Goal: Task Accomplishment & Management: Complete application form

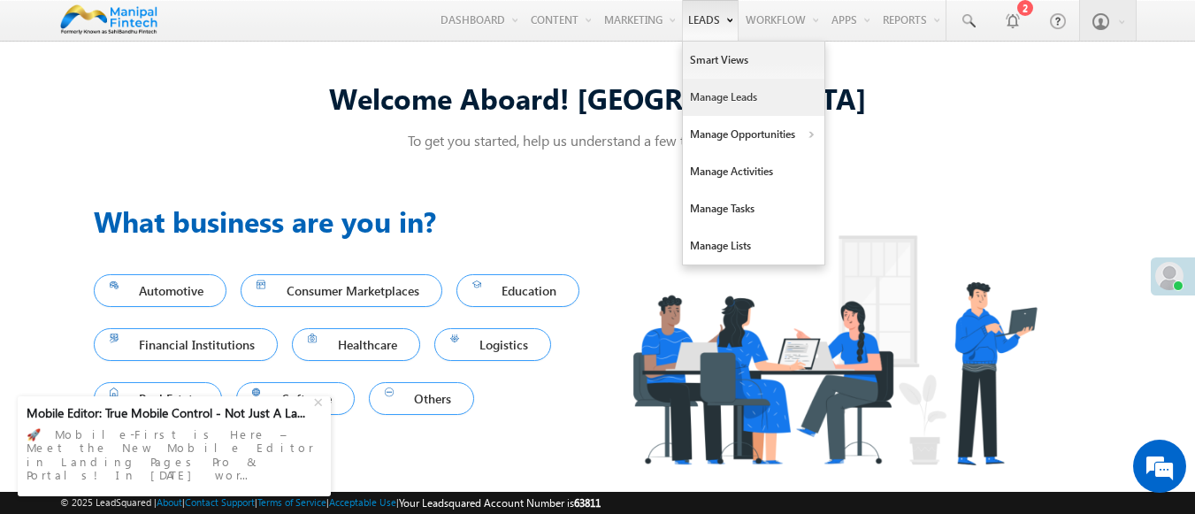
click at [743, 86] on link "Manage Leads" at bounding box center [754, 97] width 142 height 37
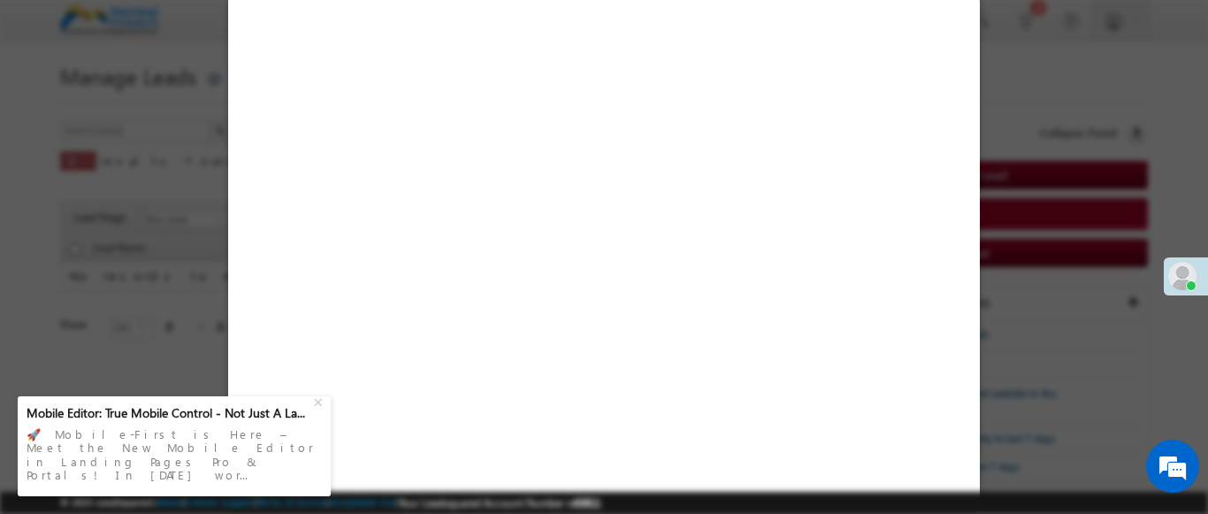
select select "Open"
select select "Prospecting"
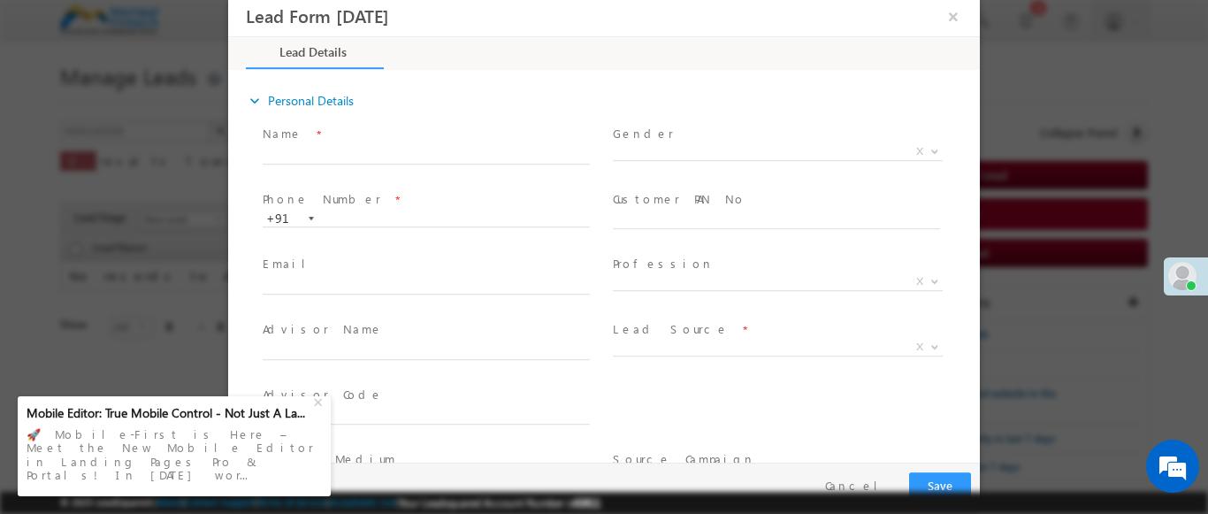
type input "[DATE] 1:50 PM"
type input "0"
type input "badal"
type input "9747190941"
type input "badal9747190941"
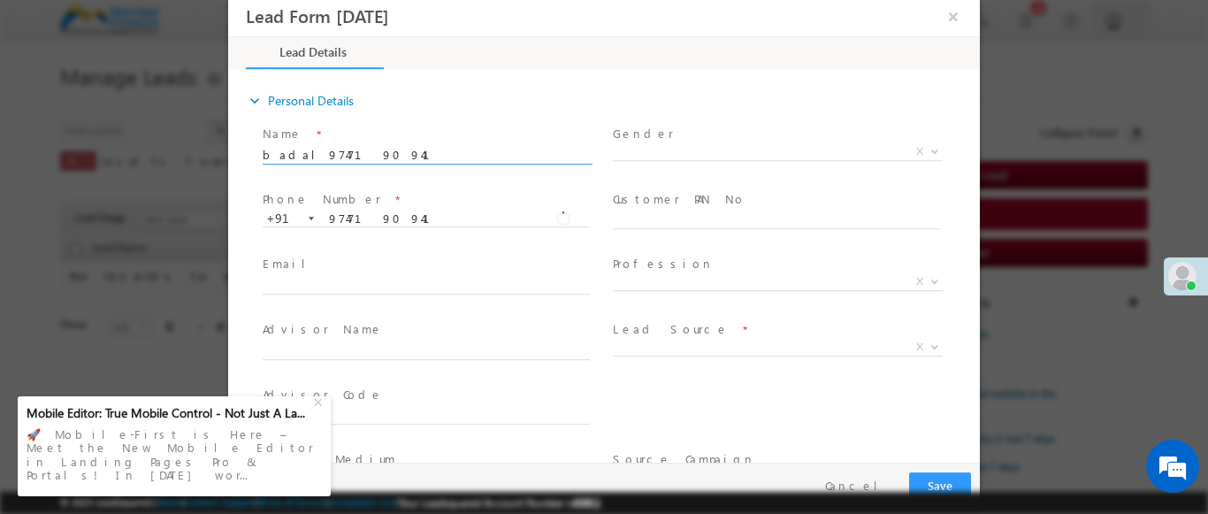
click at [930, 345] on b at bounding box center [935, 346] width 11 height 6
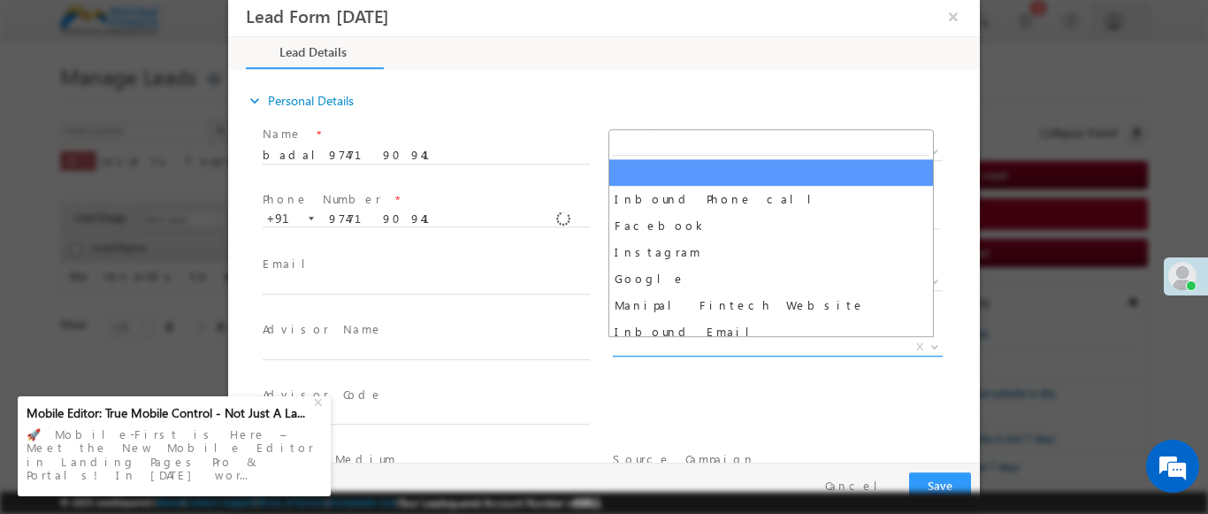
scroll to position [1389, 0]
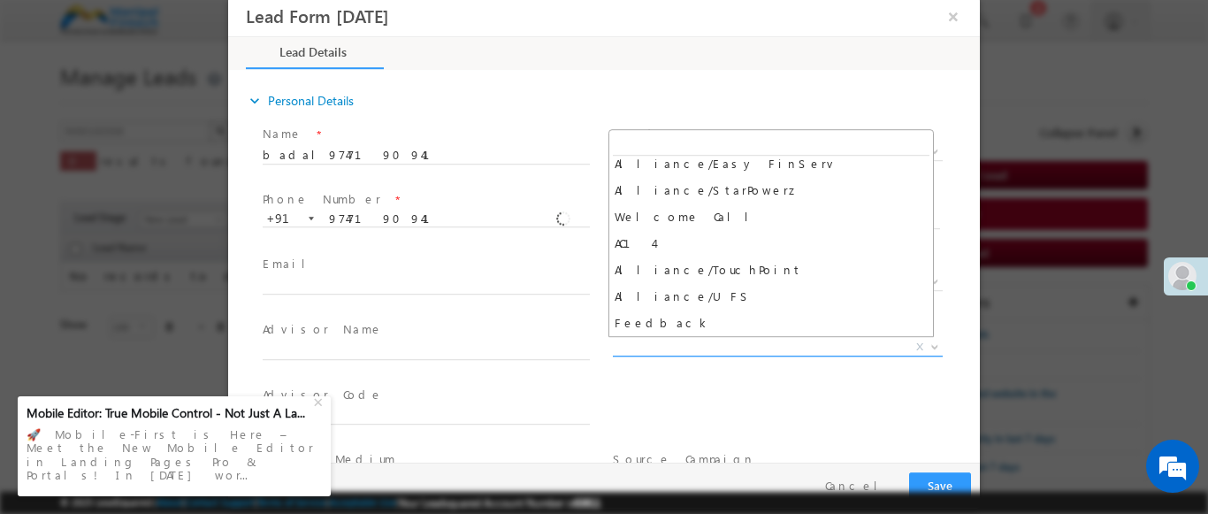
select select "Feedback"
type input "badal9747190941- Feedback"
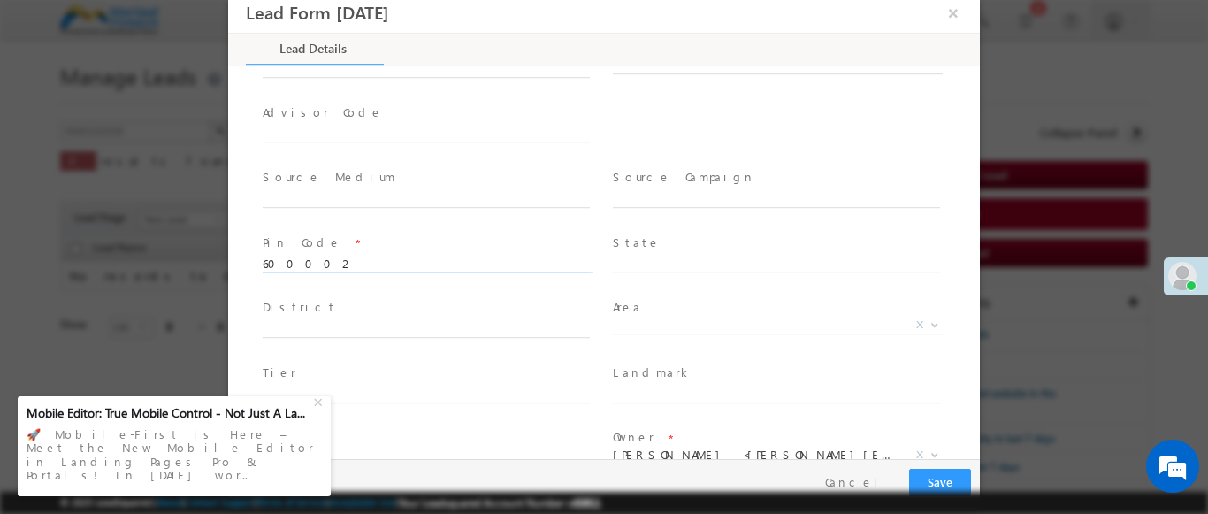
scroll to position [784, 0]
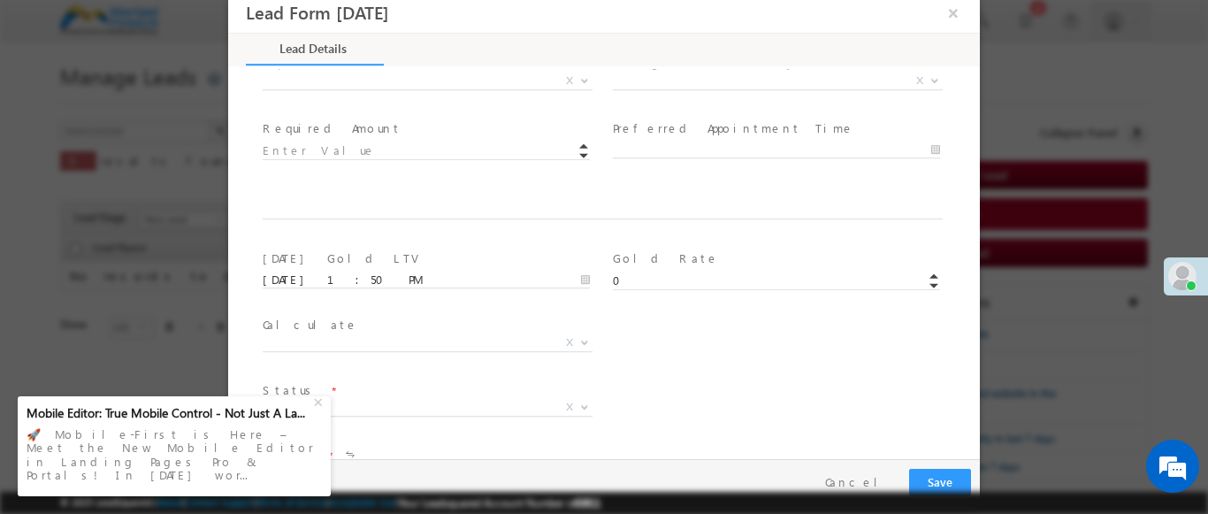
type input "600002"
click at [579, 79] on b at bounding box center [584, 80] width 11 height 6
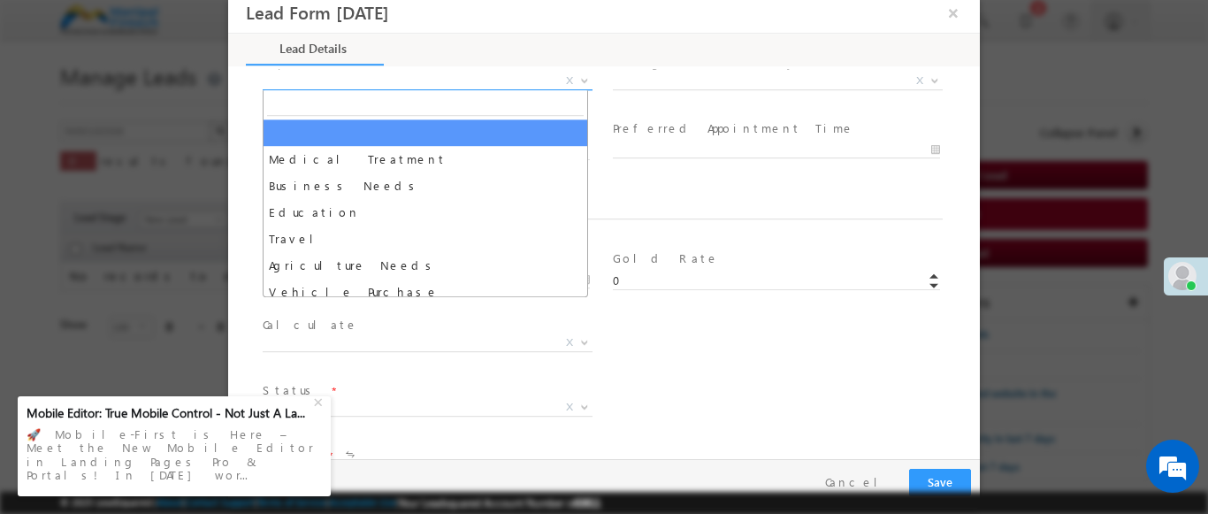
select select "Medical Treatment"
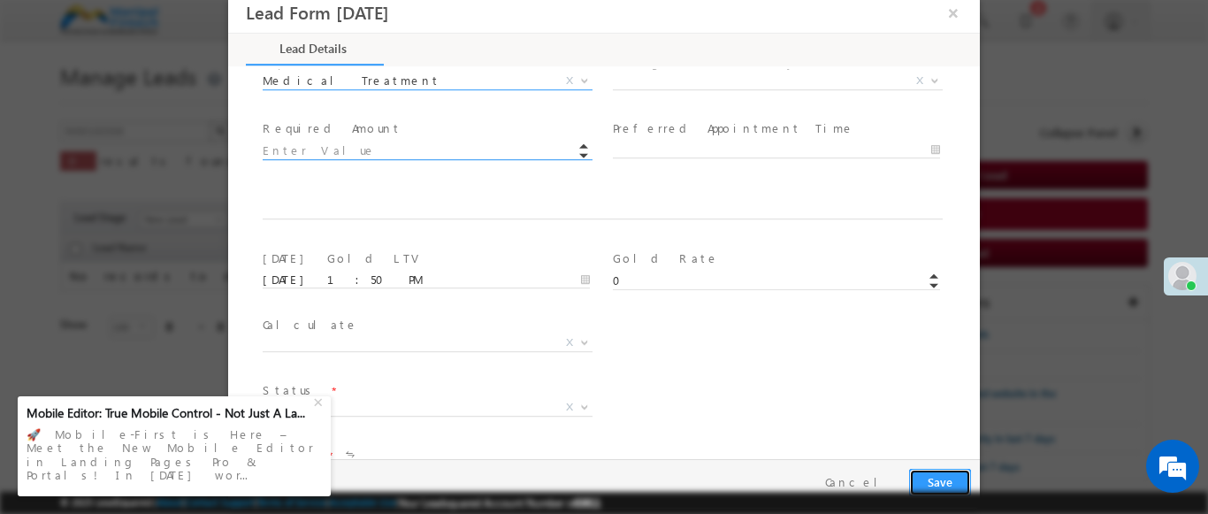
click at [939, 482] on button "Save" at bounding box center [940, 482] width 62 height 27
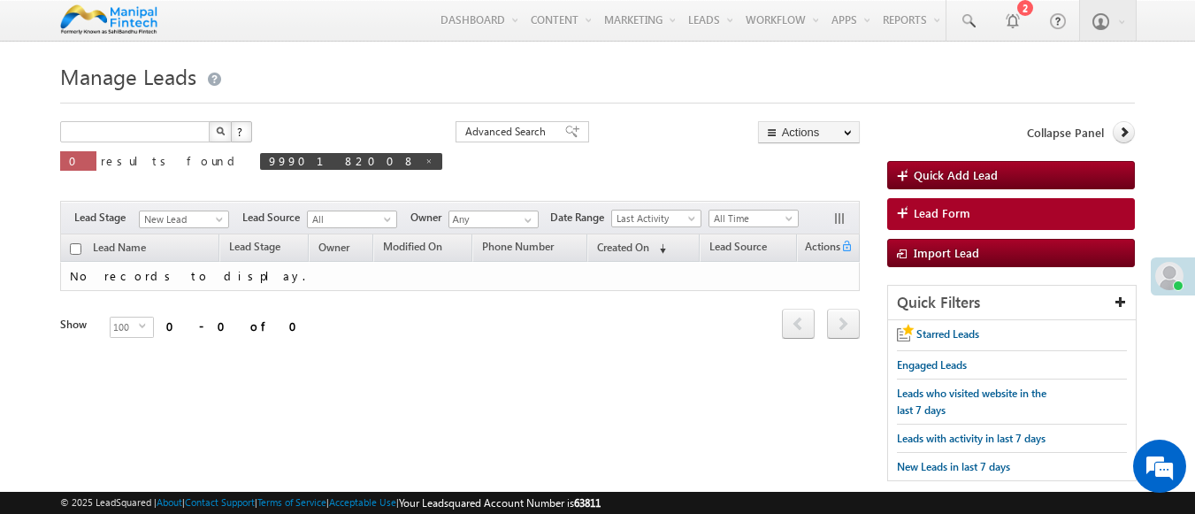
type input "Search Leads"
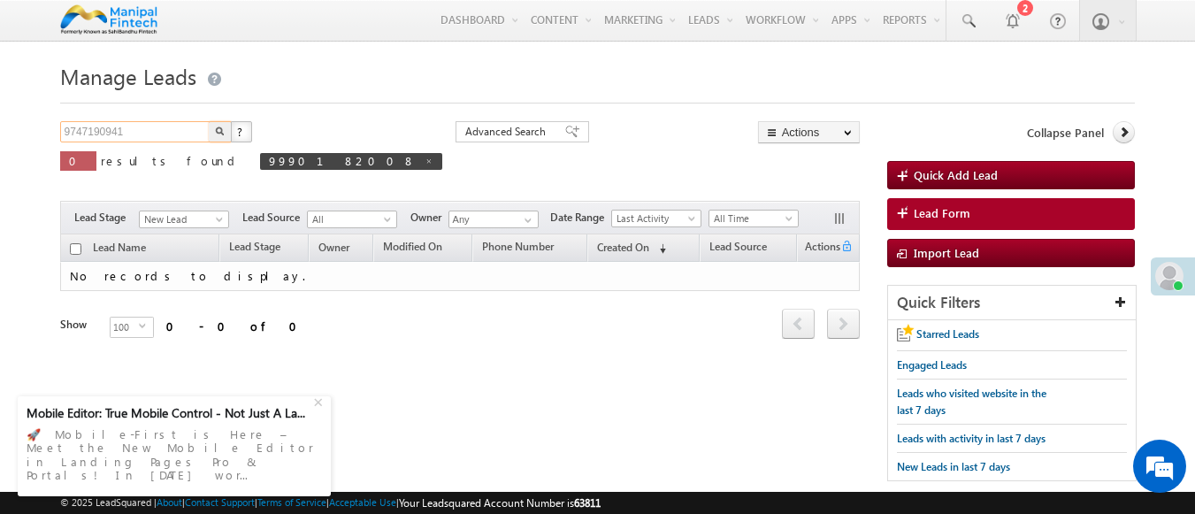
type input "9747190941"
click at [219, 133] on img "button" at bounding box center [219, 130] width 9 height 9
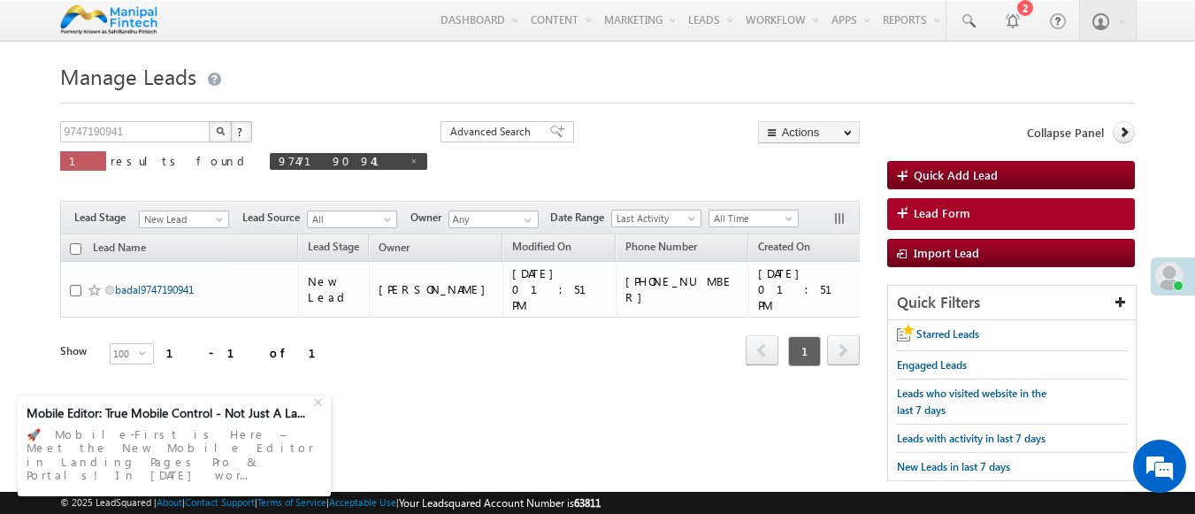
click at [156, 283] on link "badal9747190941" at bounding box center [154, 289] width 79 height 13
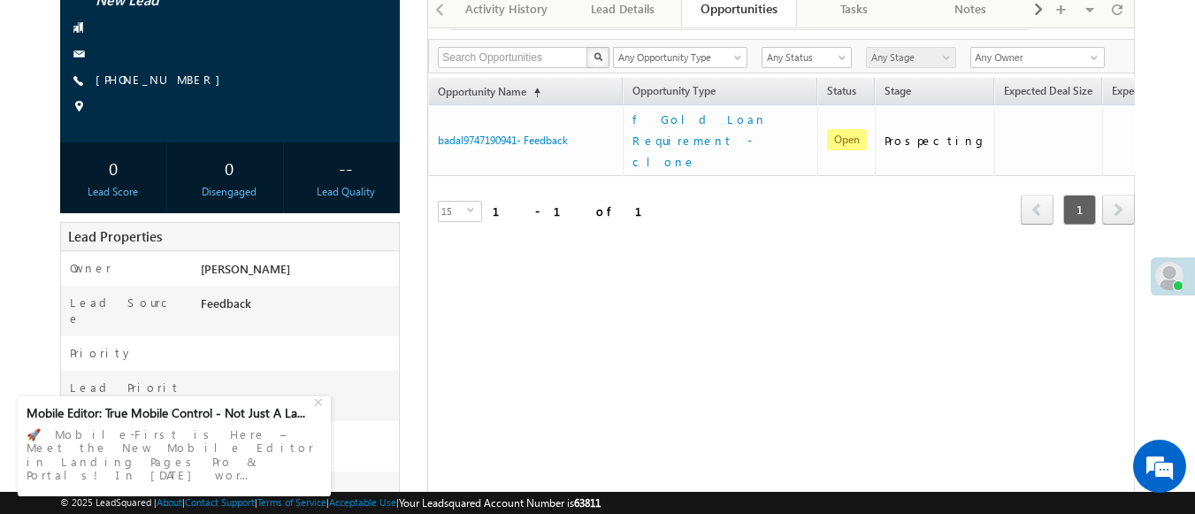
scroll to position [282, 0]
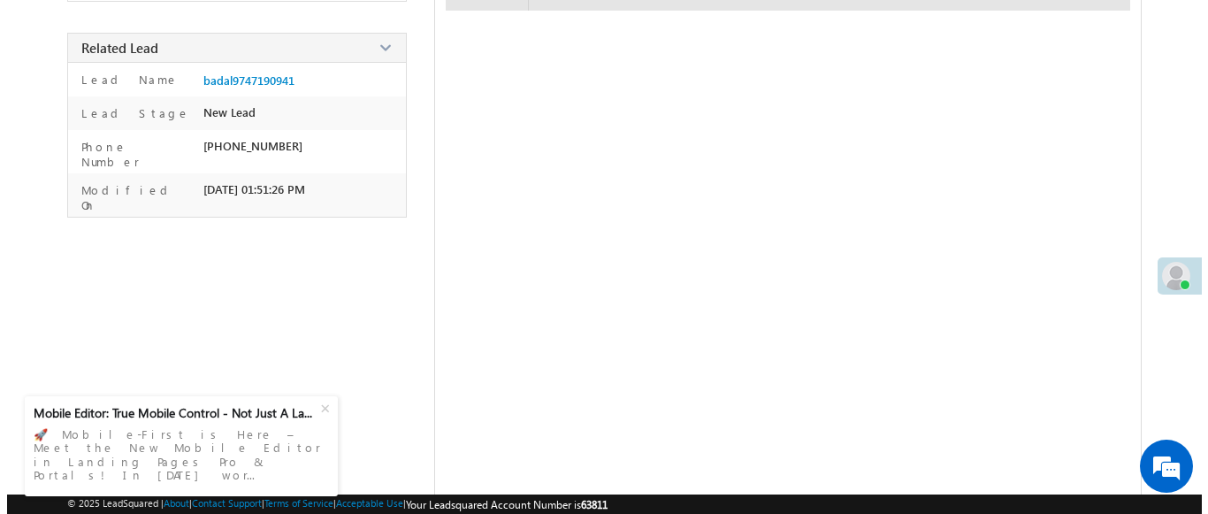
scroll to position [315, 0]
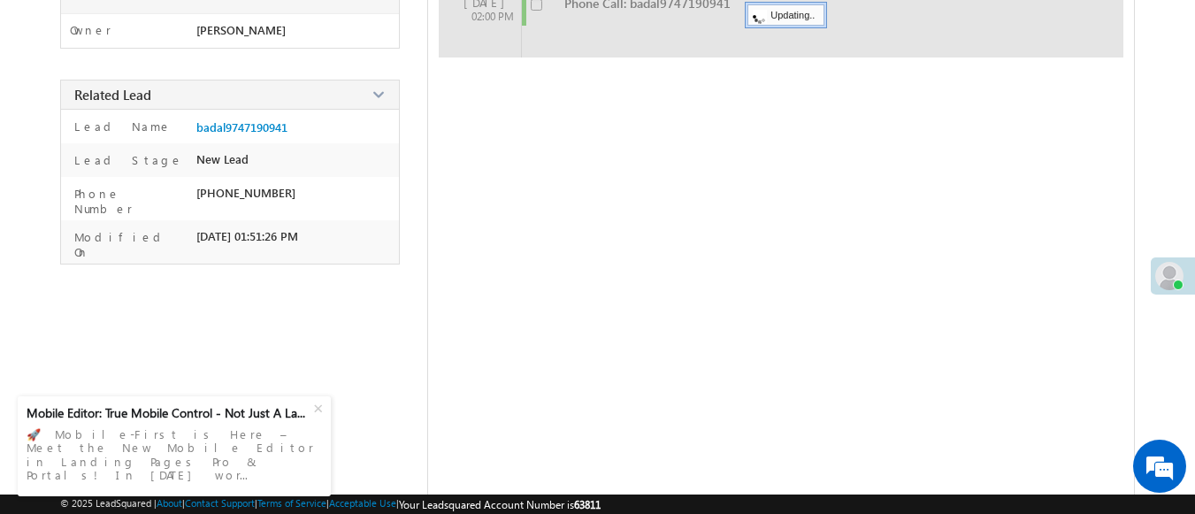
checkbox input "false"
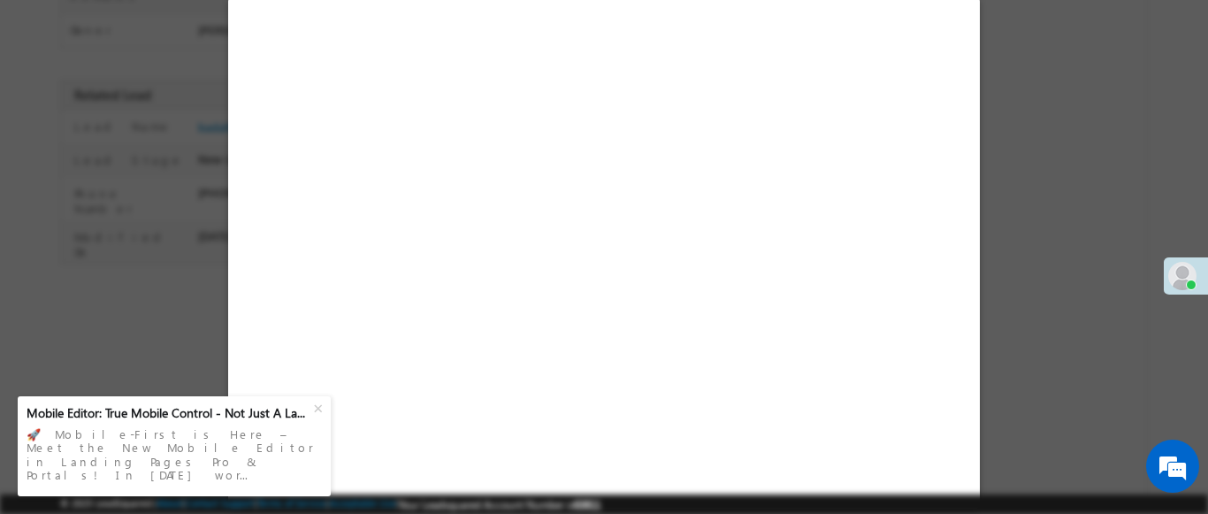
select select "Feedback"
select select "Medical Treatment"
select select "Open"
select select "Fresh Lead"
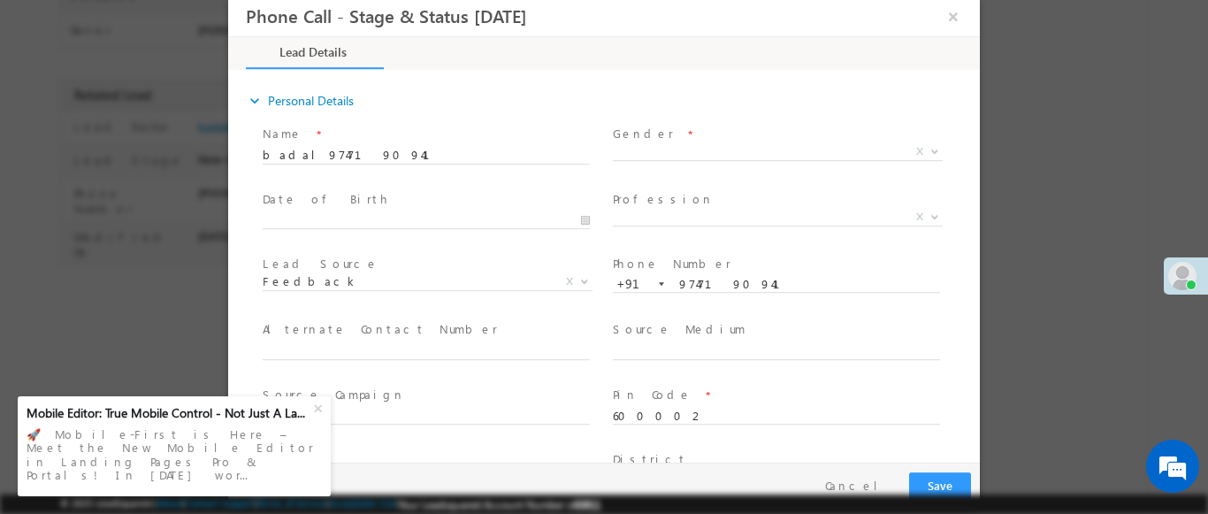
scroll to position [0, 0]
type input "08/21/25 1:51 PM"
click at [930, 149] on b at bounding box center [935, 151] width 11 height 6
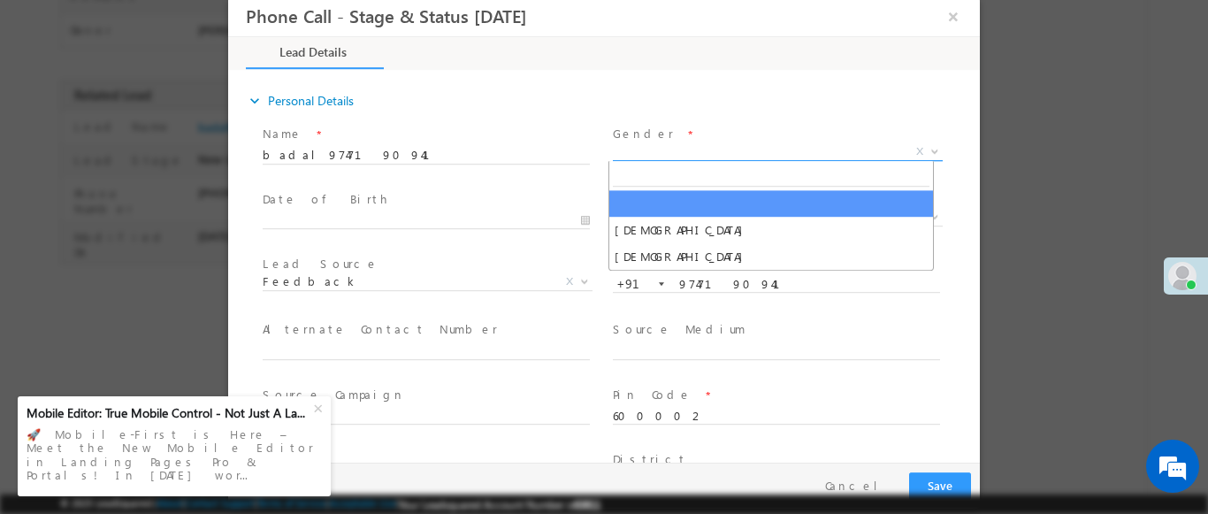
select select "Male"
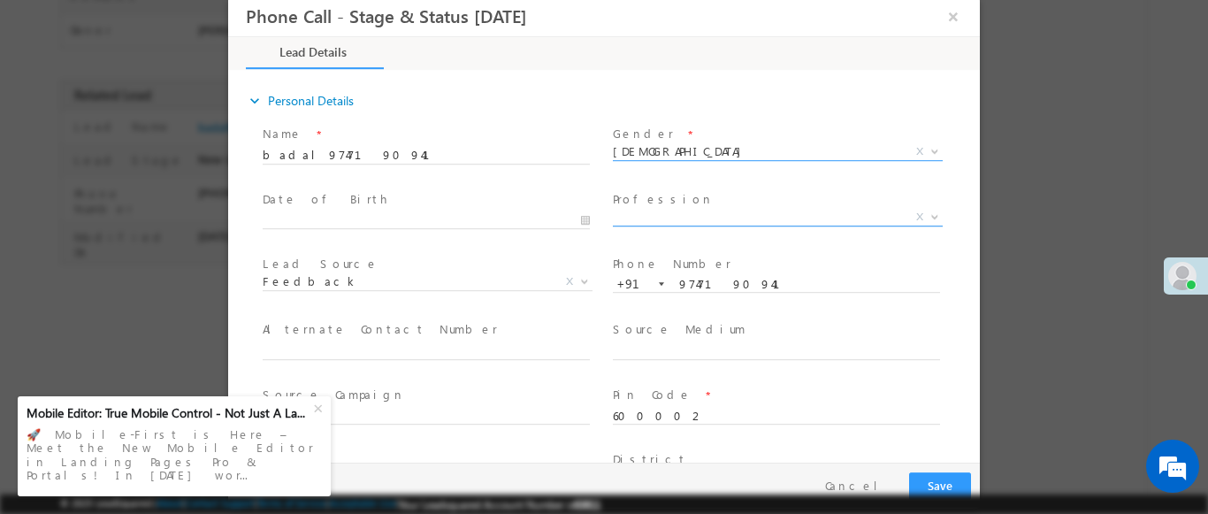
scroll to position [3, 0]
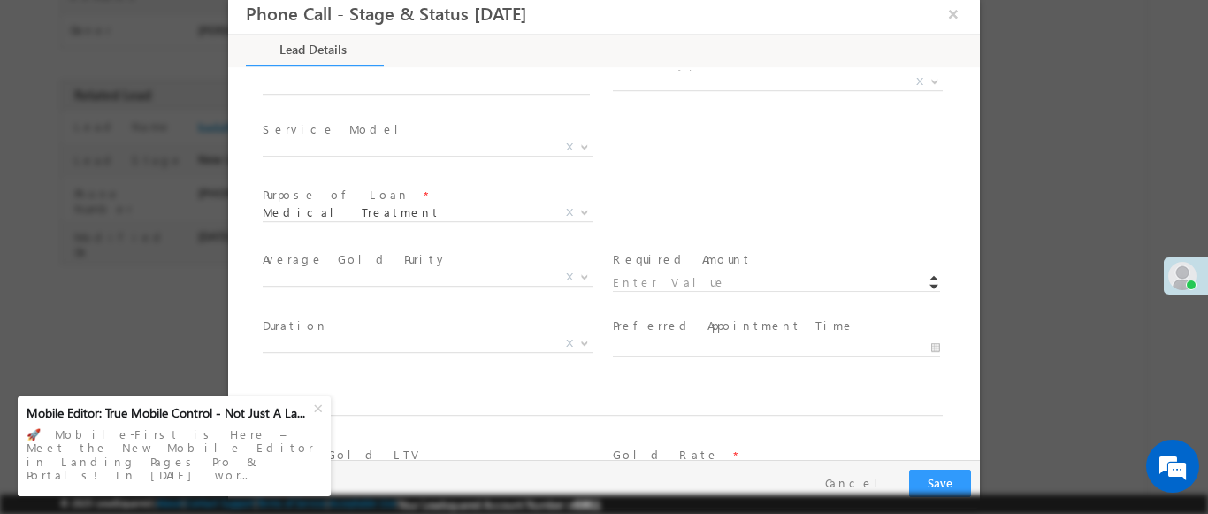
click at [930, 80] on b at bounding box center [935, 81] width 11 height 6
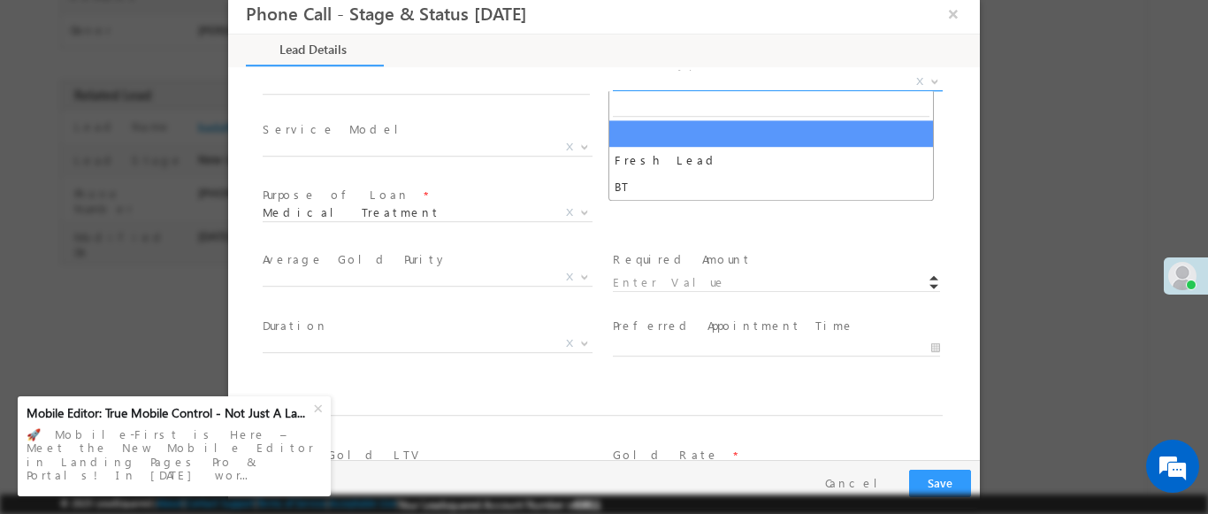
select select "Fresh Lead"
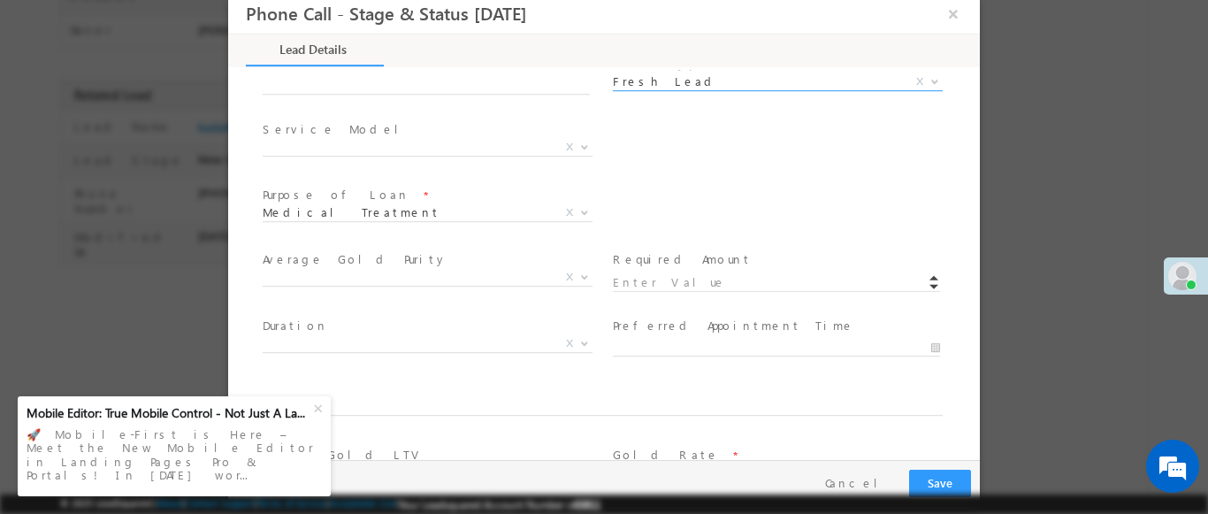
click at [579, 145] on b at bounding box center [584, 146] width 11 height 6
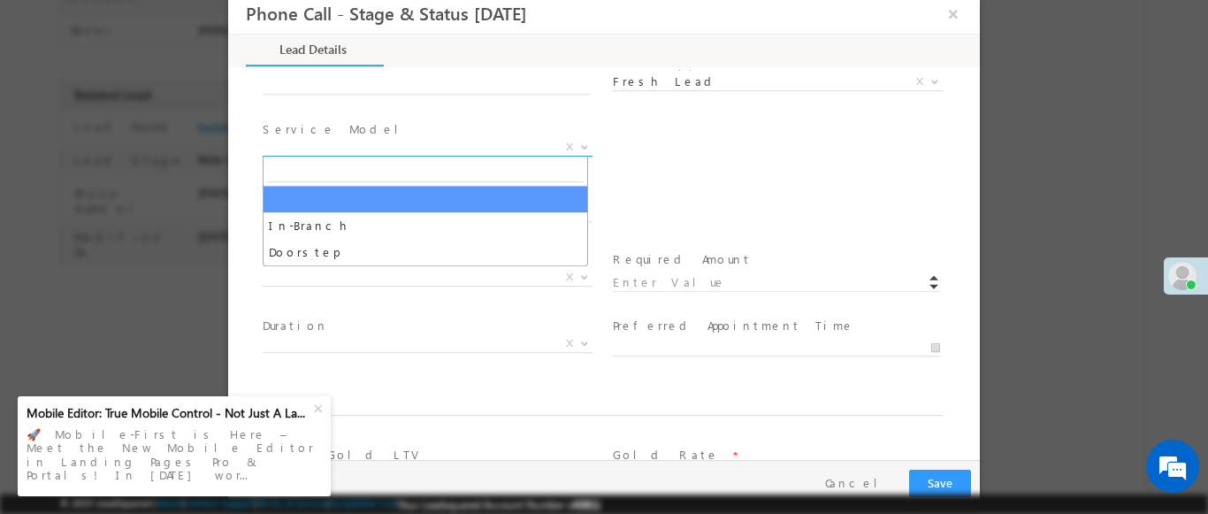
select select "In-Branch"
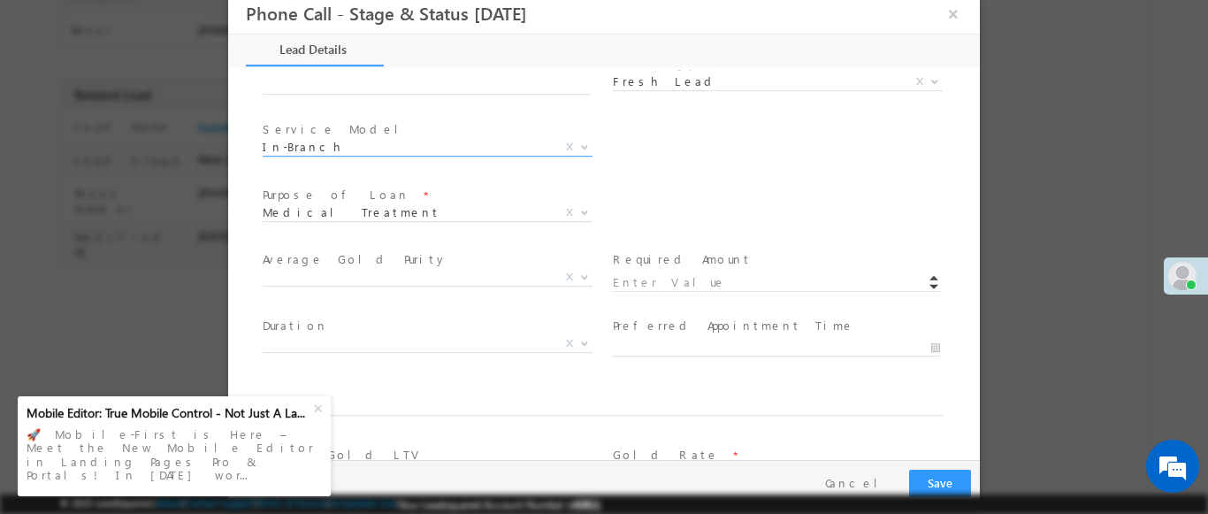
scroll to position [1033, 0]
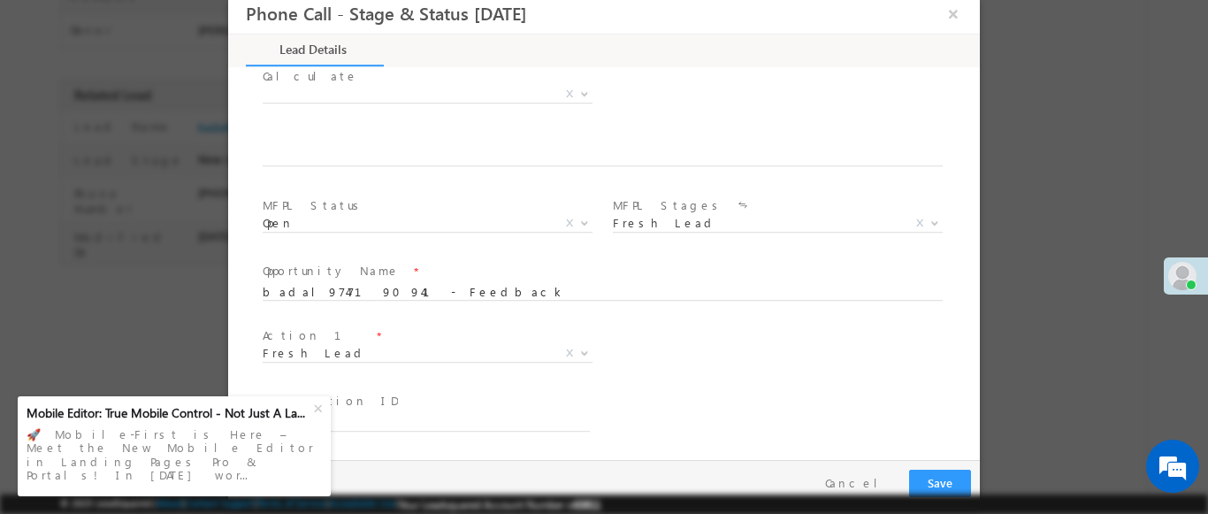
click at [579, 352] on b at bounding box center [584, 352] width 11 height 6
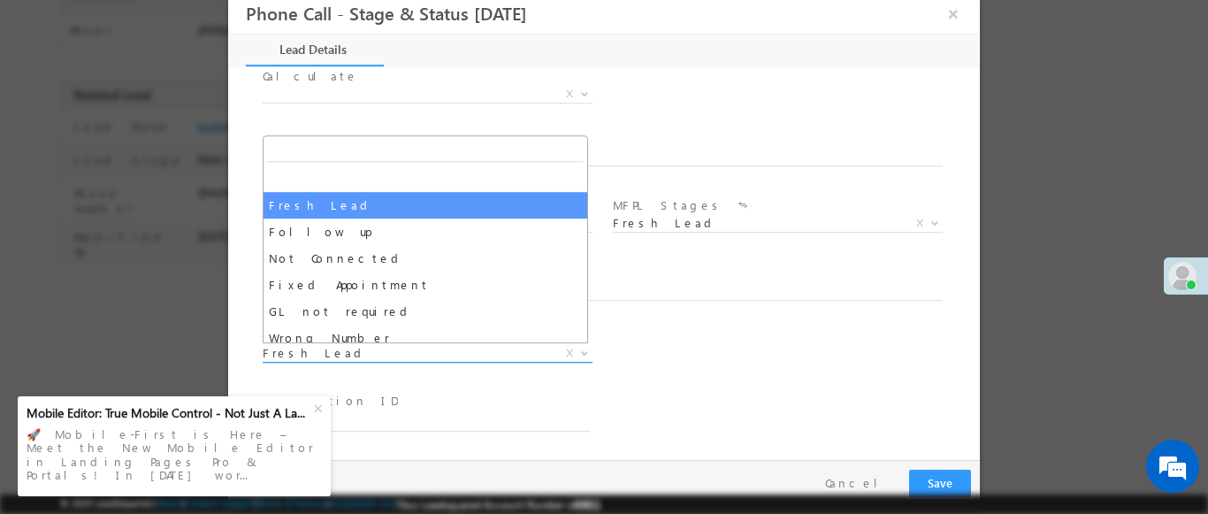
select select "Fixed Appointment"
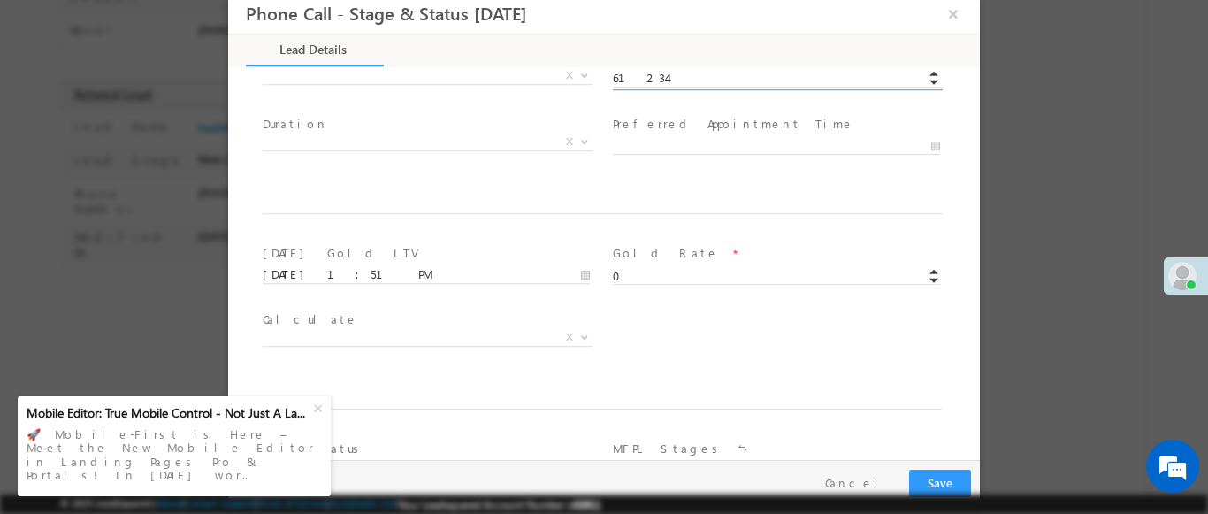
scroll to position [1163, 0]
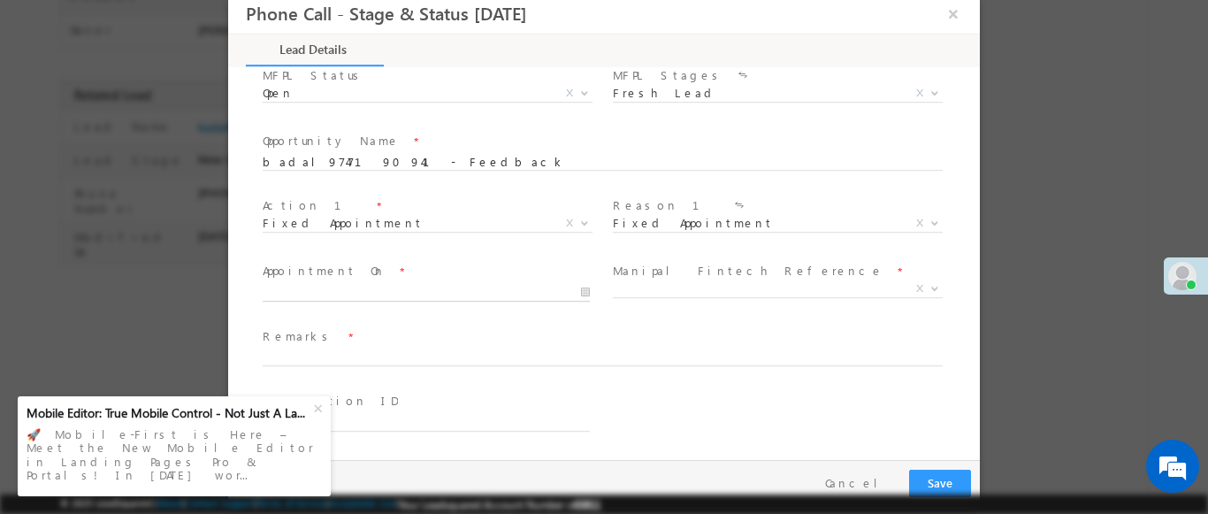
click at [424, 292] on input "text" at bounding box center [426, 293] width 327 height 18
type input "61234.00"
type input "08/21/25 1:52 PM"
type input "52"
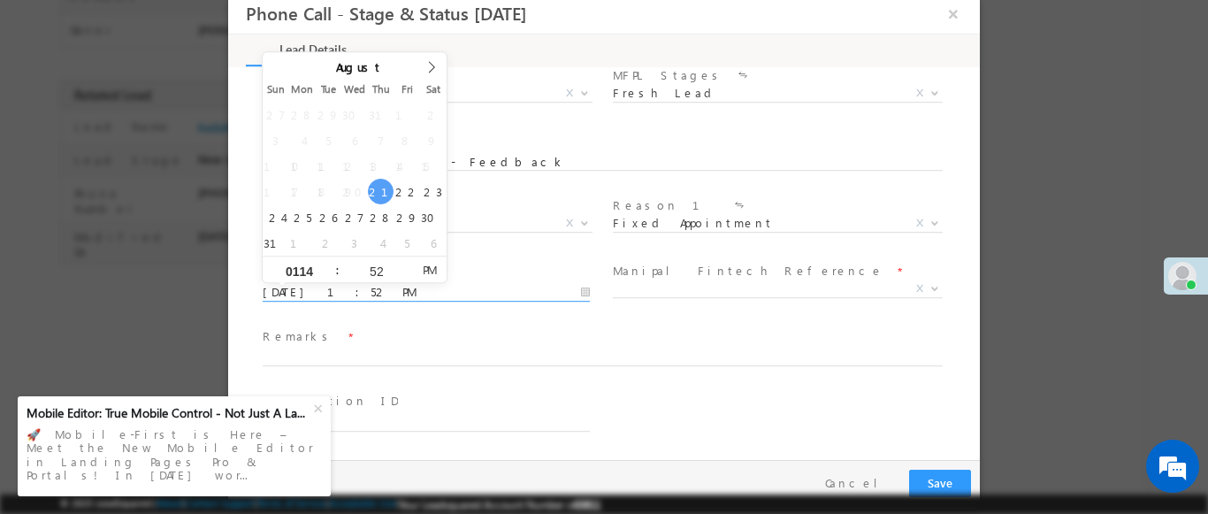
type input "0114"
type input "08/21/25 2:52 PM"
type input "02"
click at [930, 287] on b at bounding box center [935, 288] width 11 height 6
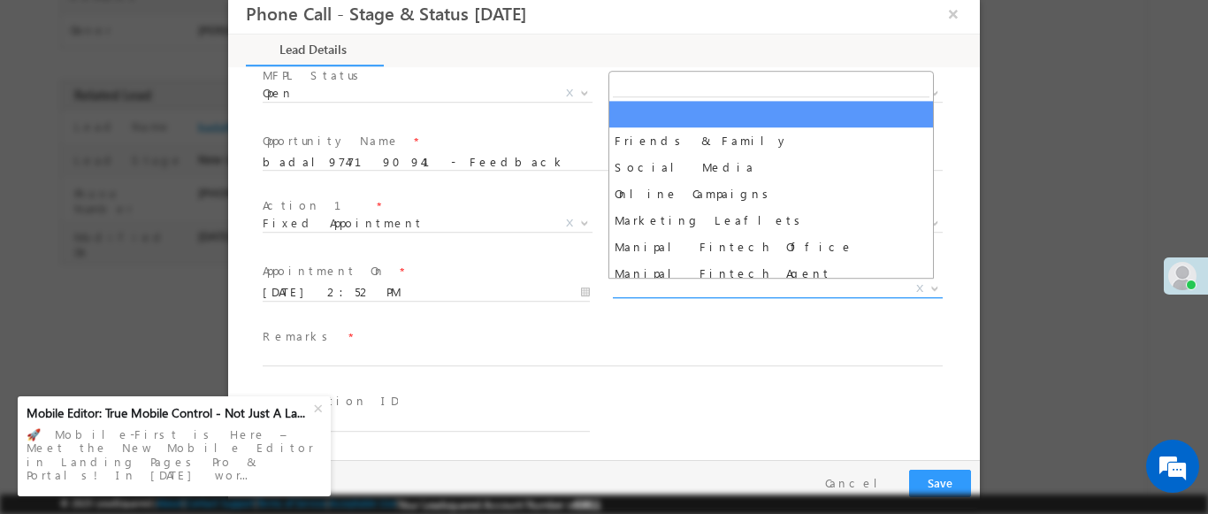
select select "Friends & Family"
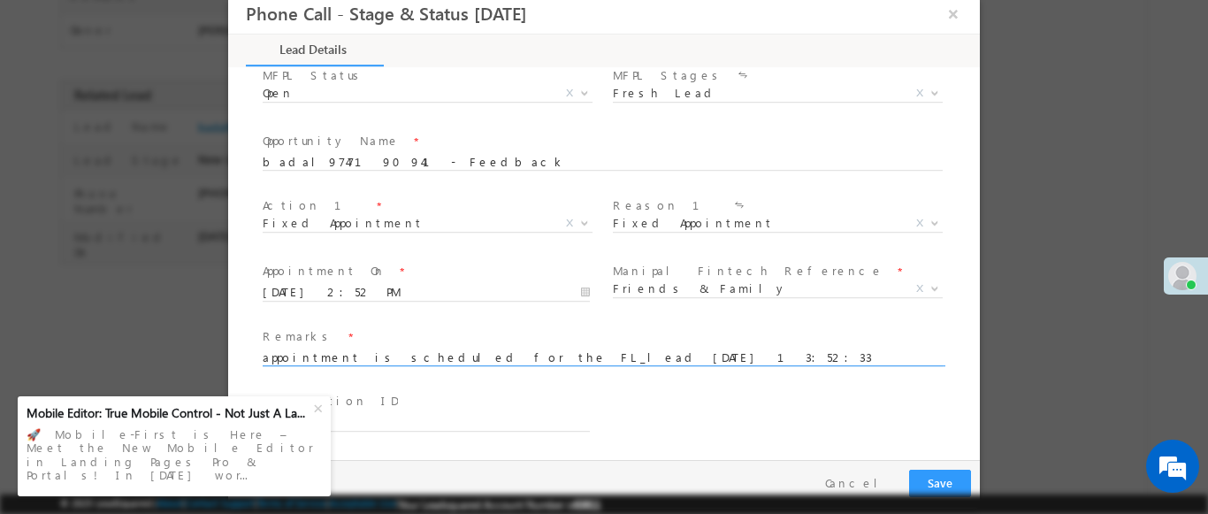
type input "appointment is scheduled for the FL_lead 2025-08-21 13:52:33"
click at [939, 483] on button "Save" at bounding box center [940, 483] width 62 height 27
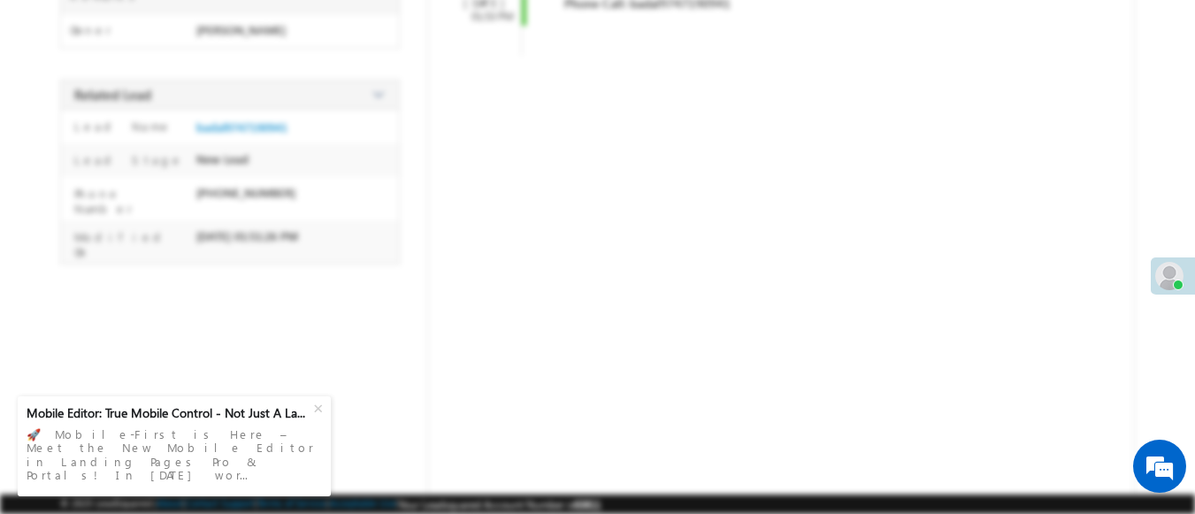
scroll to position [0, 0]
